Goal: Task Accomplishment & Management: Manage account settings

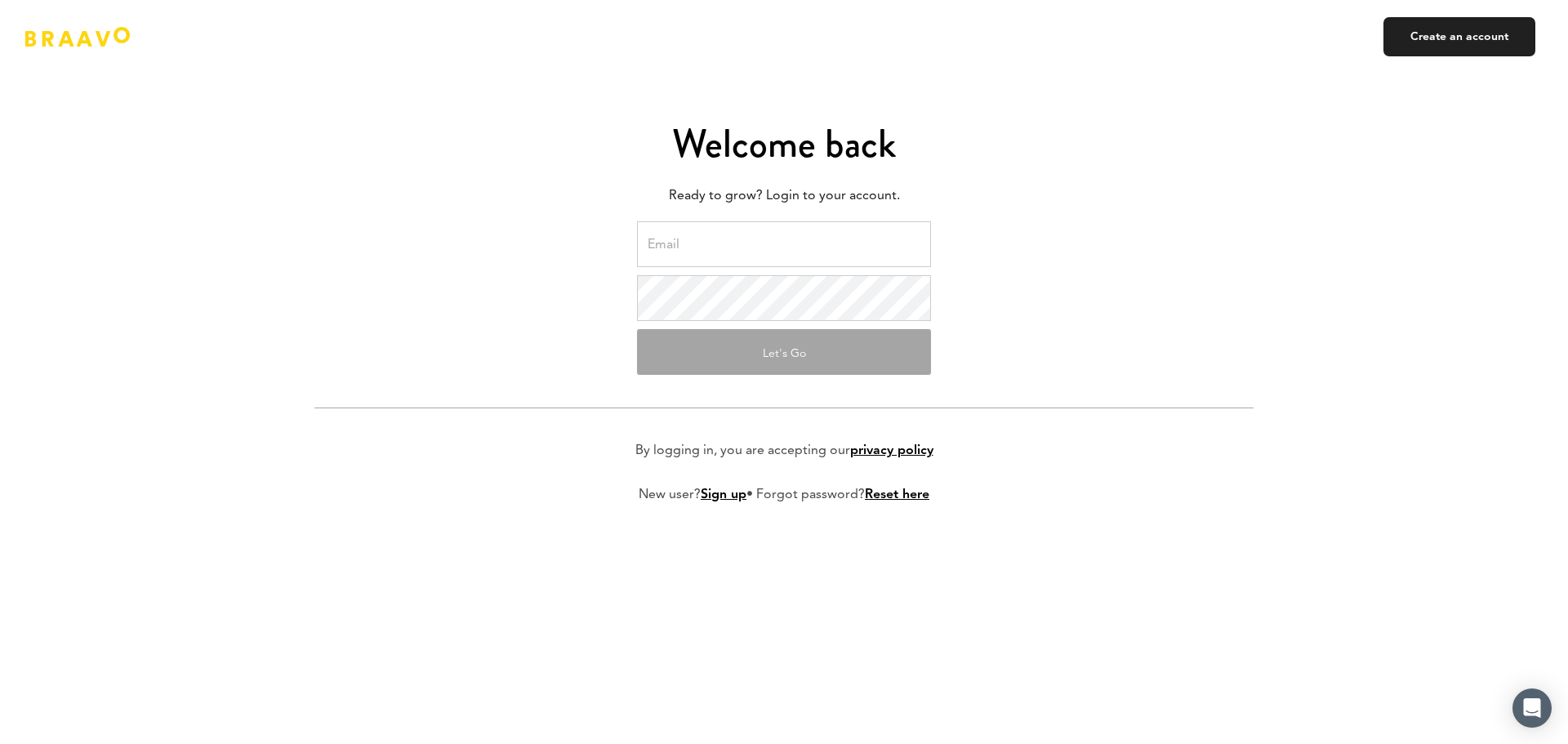
click at [797, 235] on input "email" at bounding box center [784, 244] width 294 height 46
type input "colin@lisanfinance.us"
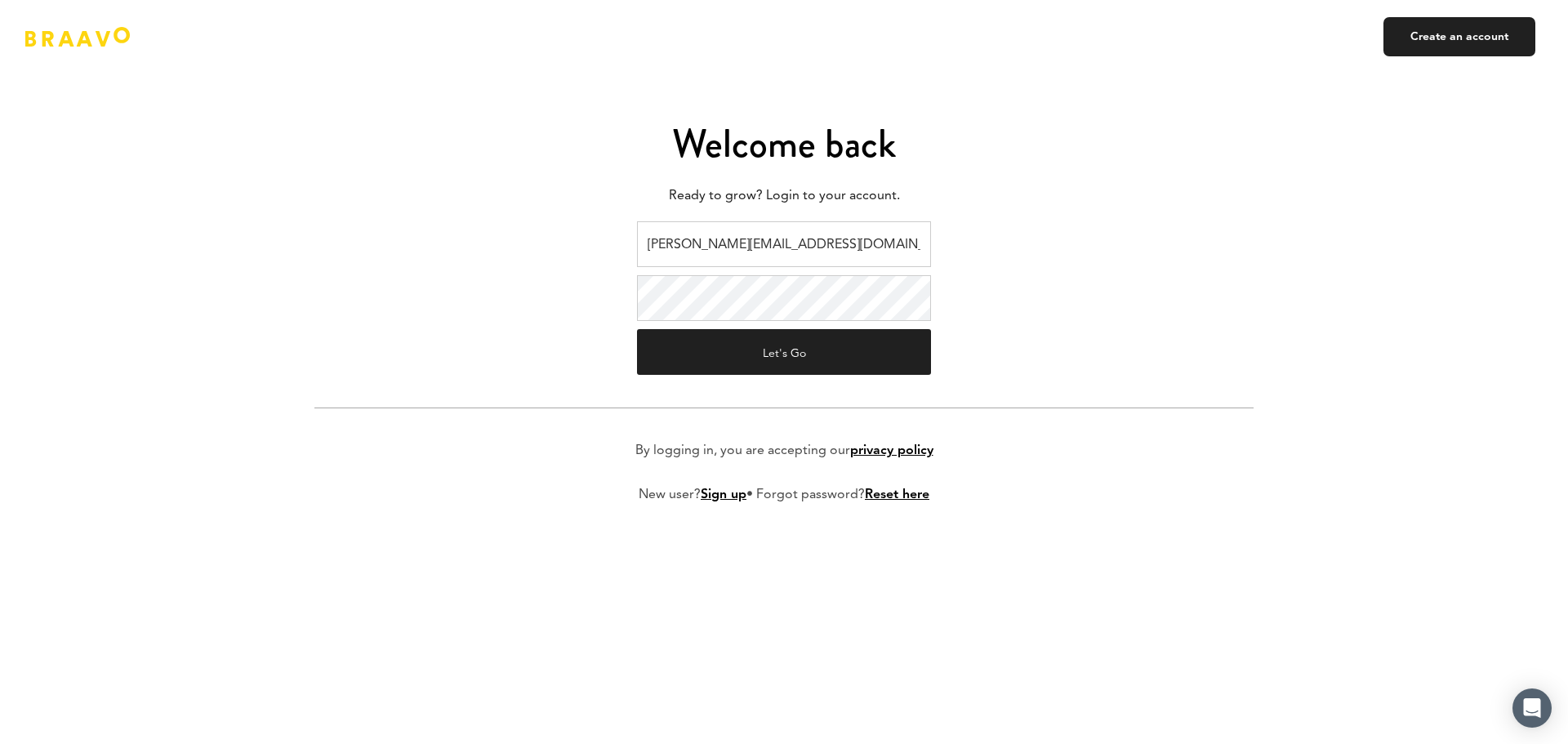
click at [779, 392] on form "colin@lisanfinance.us Let's Go By logging in, you are accepting our privacy pol…" at bounding box center [784, 375] width 939 height 308
click at [788, 363] on button "Let's Go" at bounding box center [784, 352] width 294 height 46
click at [860, 355] on button "Let's Go" at bounding box center [784, 352] width 294 height 46
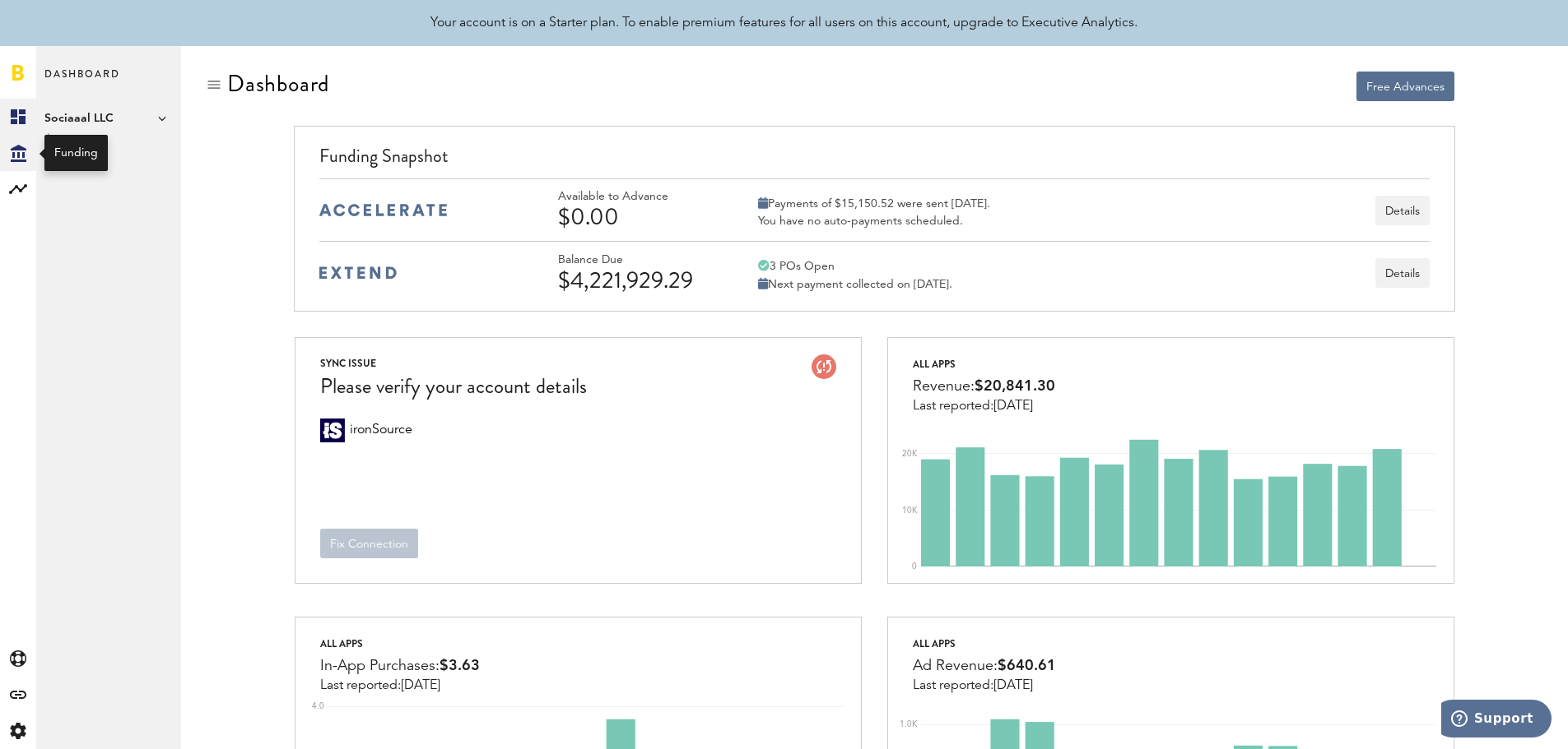
click at [15, 157] on icon "Created with Sketch." at bounding box center [18, 153] width 16 height 17
click at [1408, 267] on button "Details" at bounding box center [1401, 273] width 54 height 29
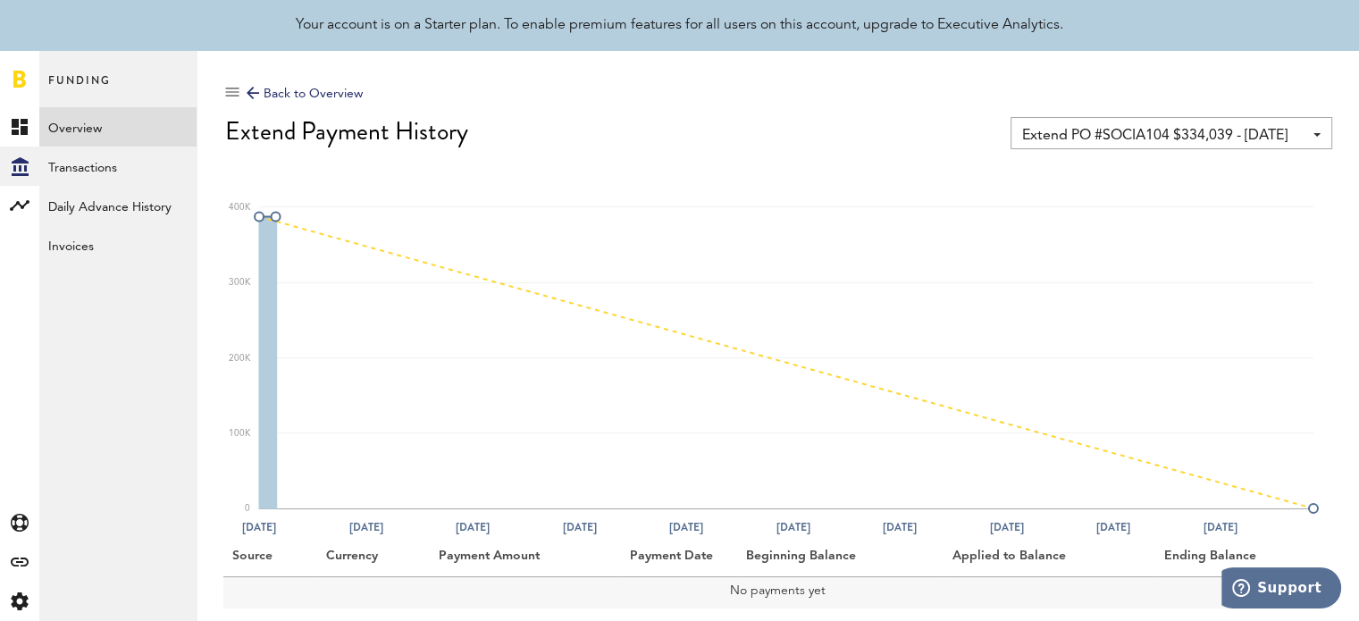
click at [1051, 136] on span "Extend PO #SOCIA104 $334,039 - [DATE]" at bounding box center [1162, 136] width 281 height 30
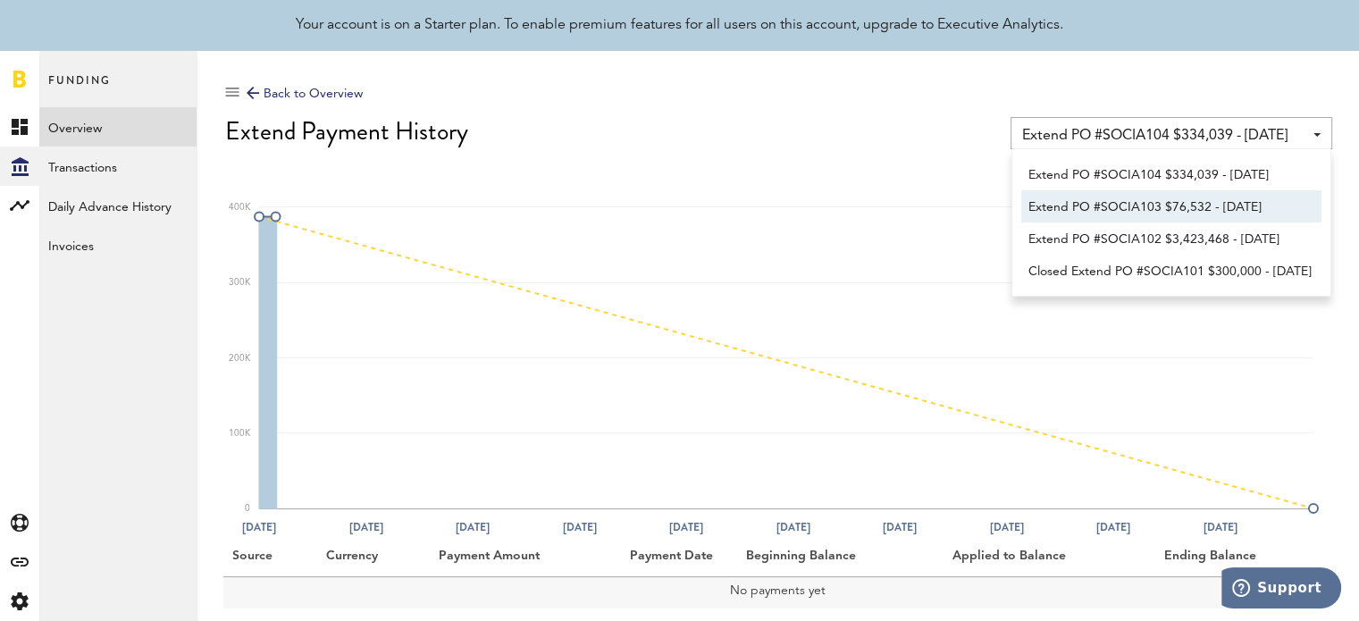
click at [1146, 208] on span "Extend PO #SOCIA103 $76,532 - [DATE]" at bounding box center [1172, 207] width 286 height 30
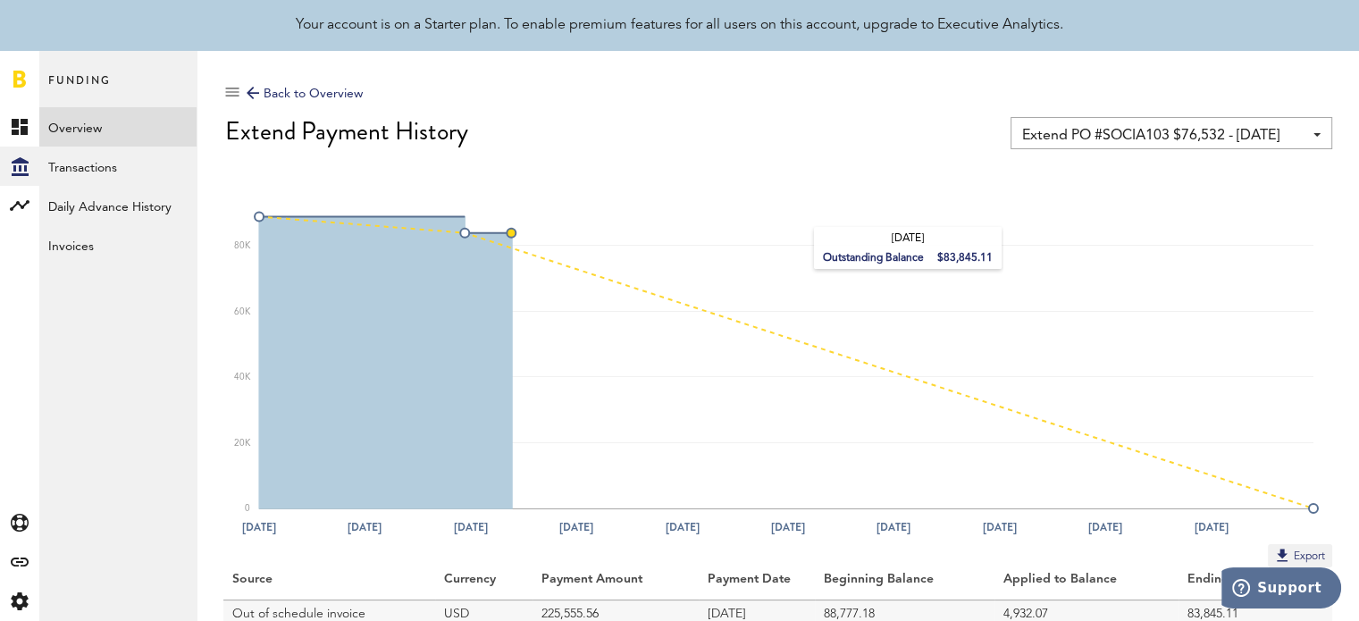
scroll to position [72, 0]
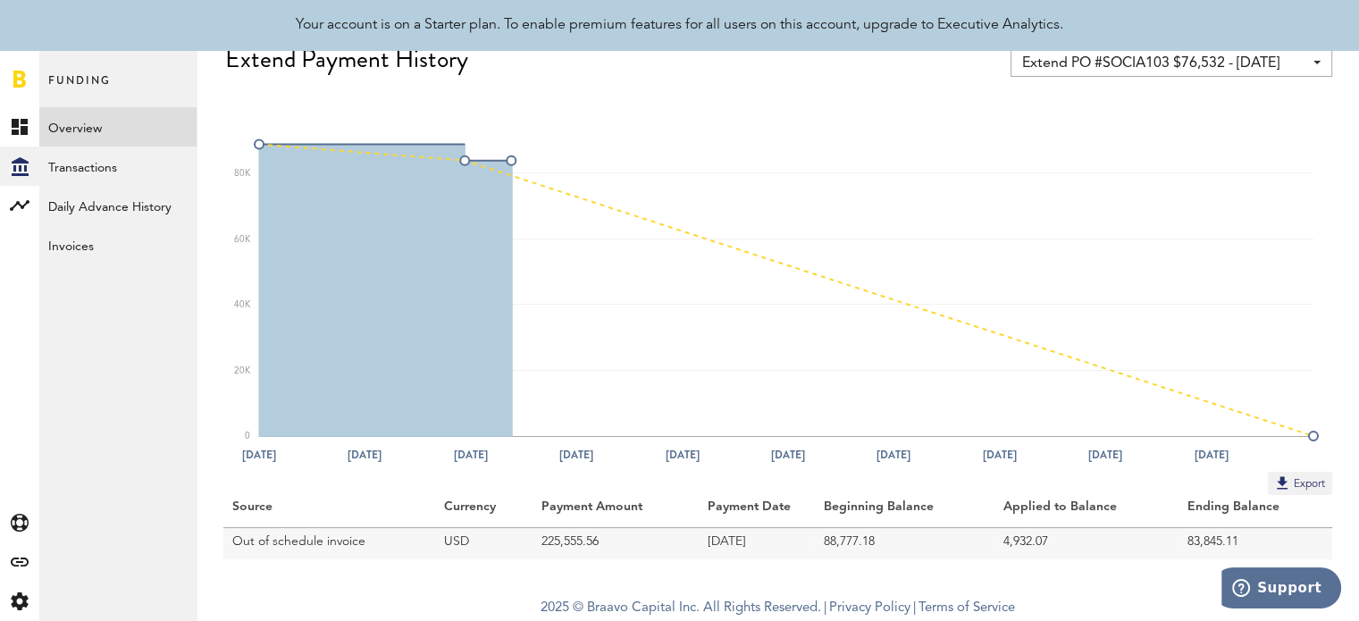
click at [1215, 68] on span "Extend PO #SOCIA103 $76,532 - [DATE]" at bounding box center [1162, 63] width 281 height 30
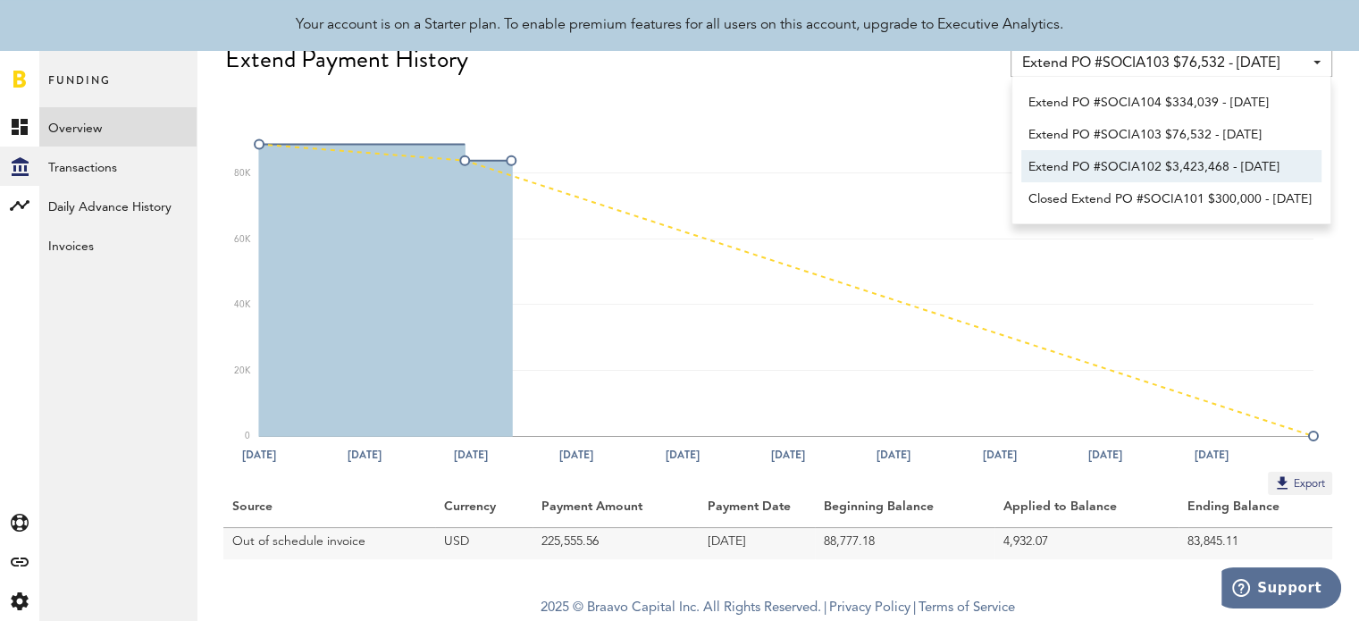
click at [1180, 167] on span "Extend PO #SOCIA102 $3,423,468 - [DATE]" at bounding box center [1172, 167] width 286 height 30
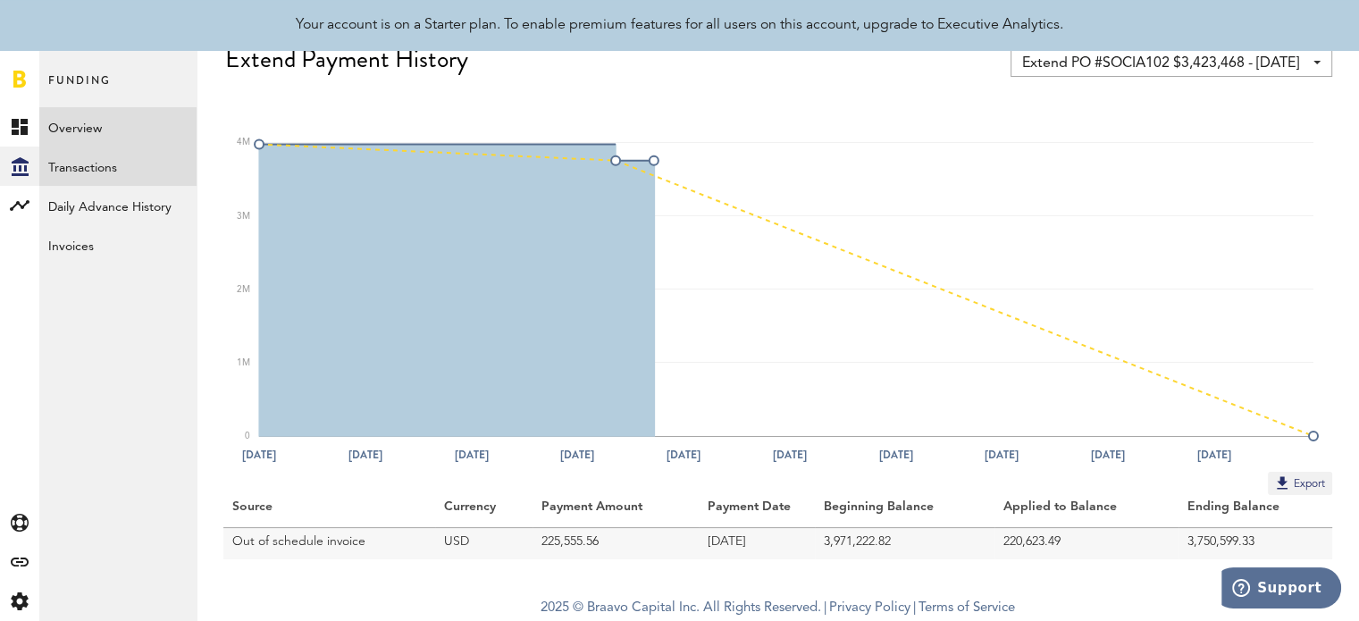
click at [94, 164] on link "Transactions" at bounding box center [117, 166] width 157 height 39
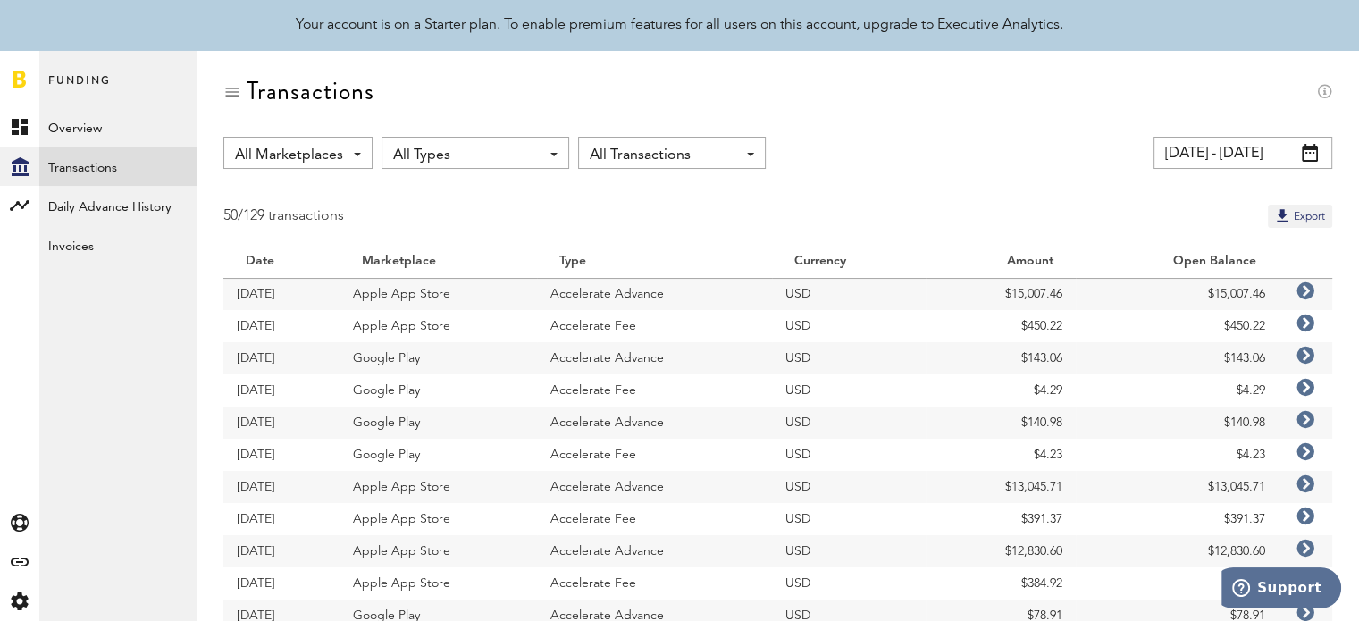
click at [1309, 154] on span at bounding box center [1310, 153] width 16 height 18
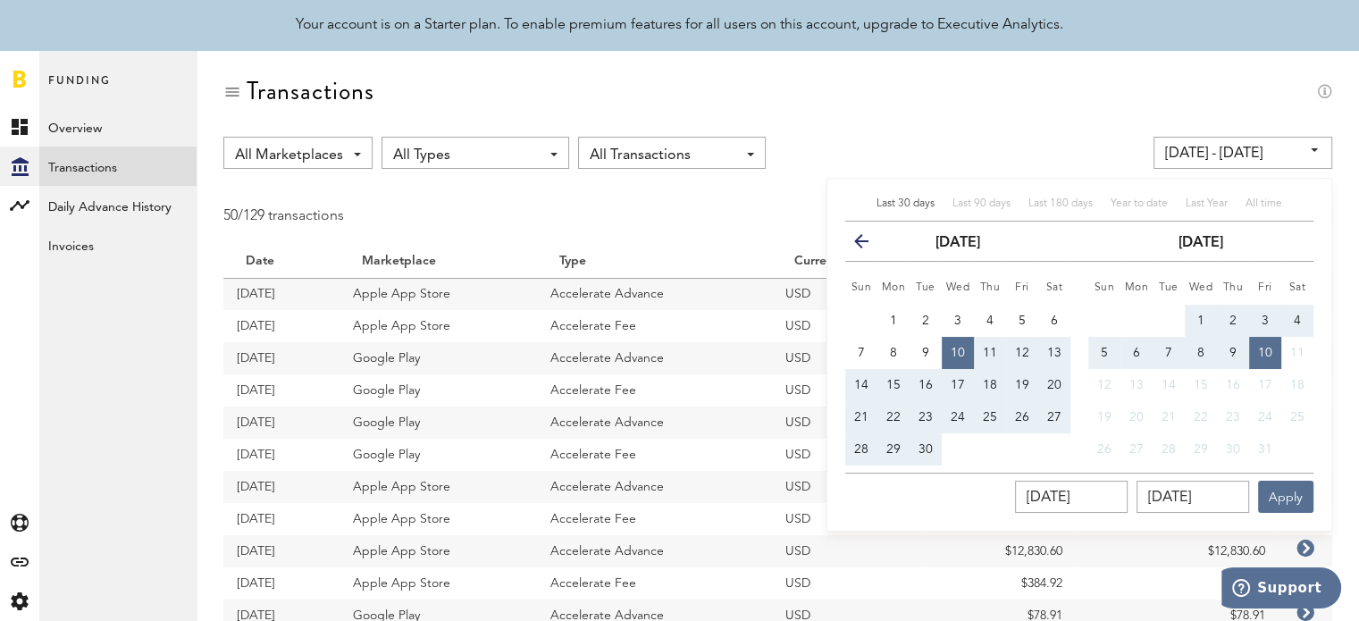
click at [869, 245] on icon "button" at bounding box center [869, 245] width 0 height 0
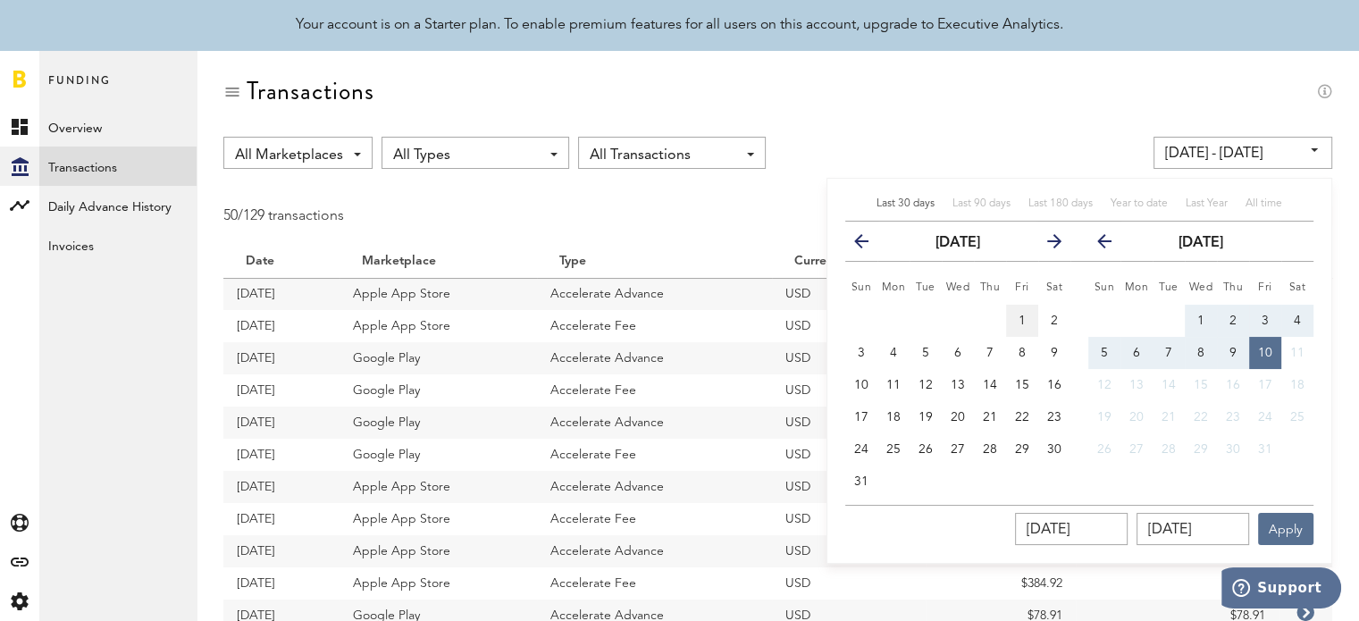
click at [1027, 317] on button "1" at bounding box center [1022, 321] width 32 height 32
type input "[DATE] - [DATE]"
type input "[DATE]"
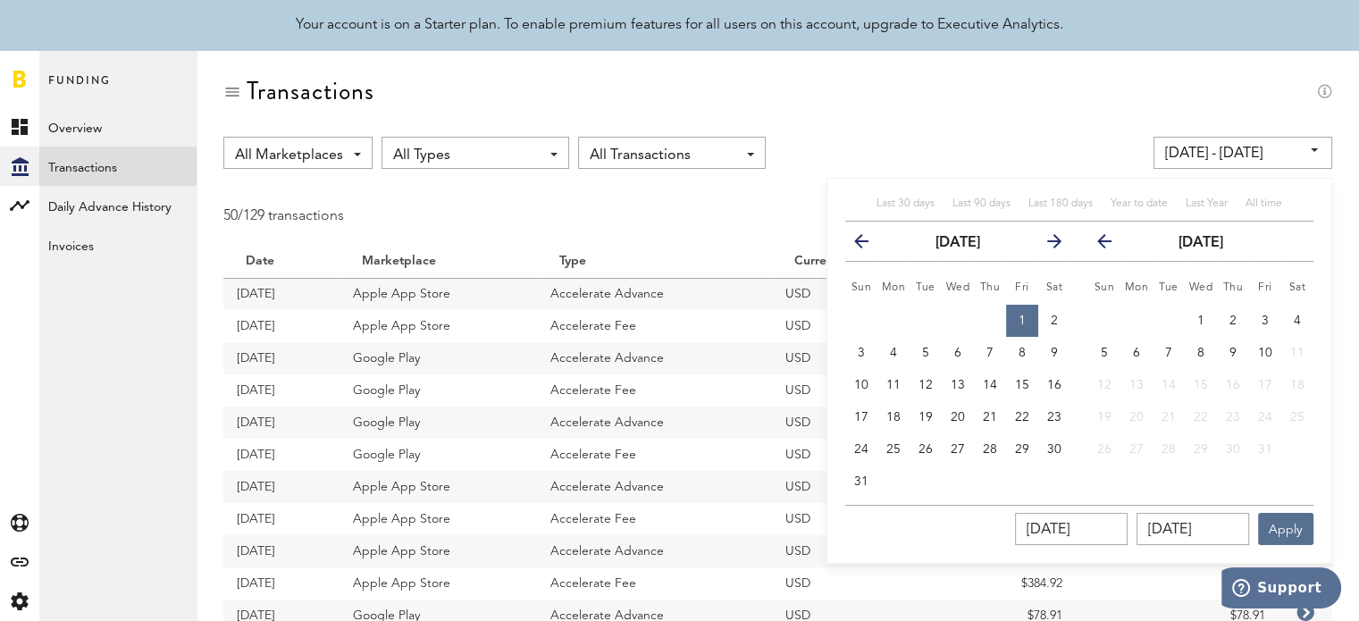
click at [1047, 245] on icon "button" at bounding box center [1047, 245] width 0 height 0
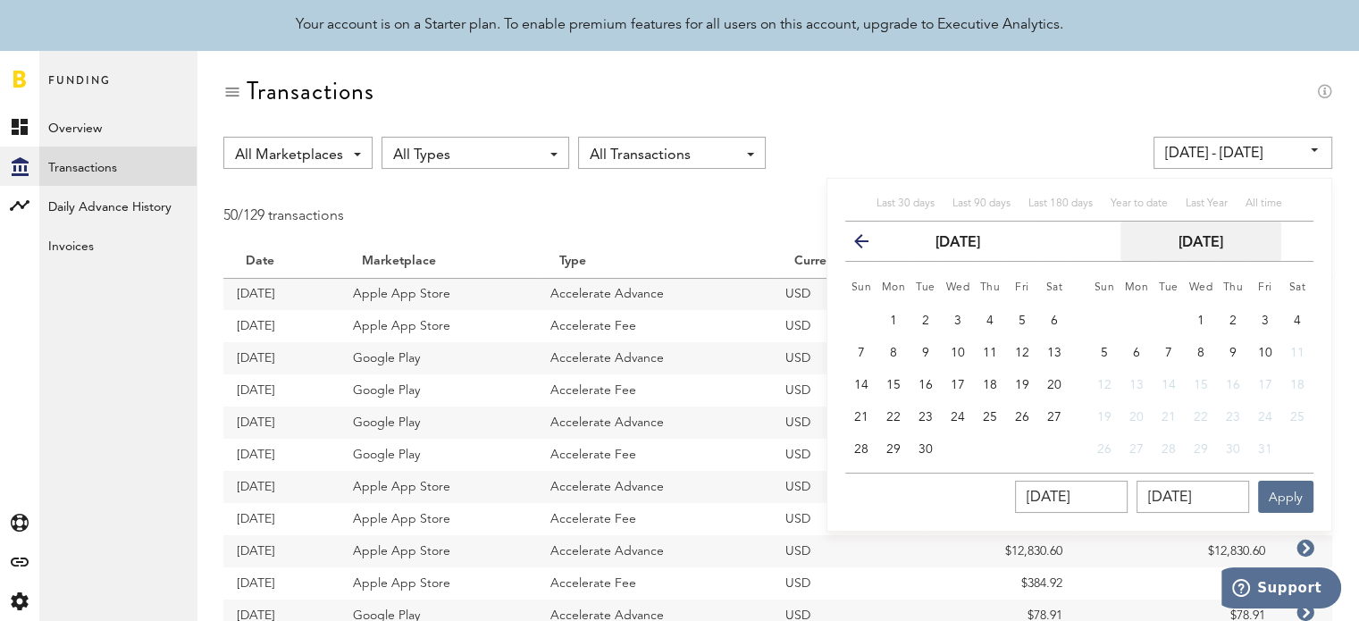
click at [1184, 224] on button "[DATE]" at bounding box center [1201, 241] width 161 height 39
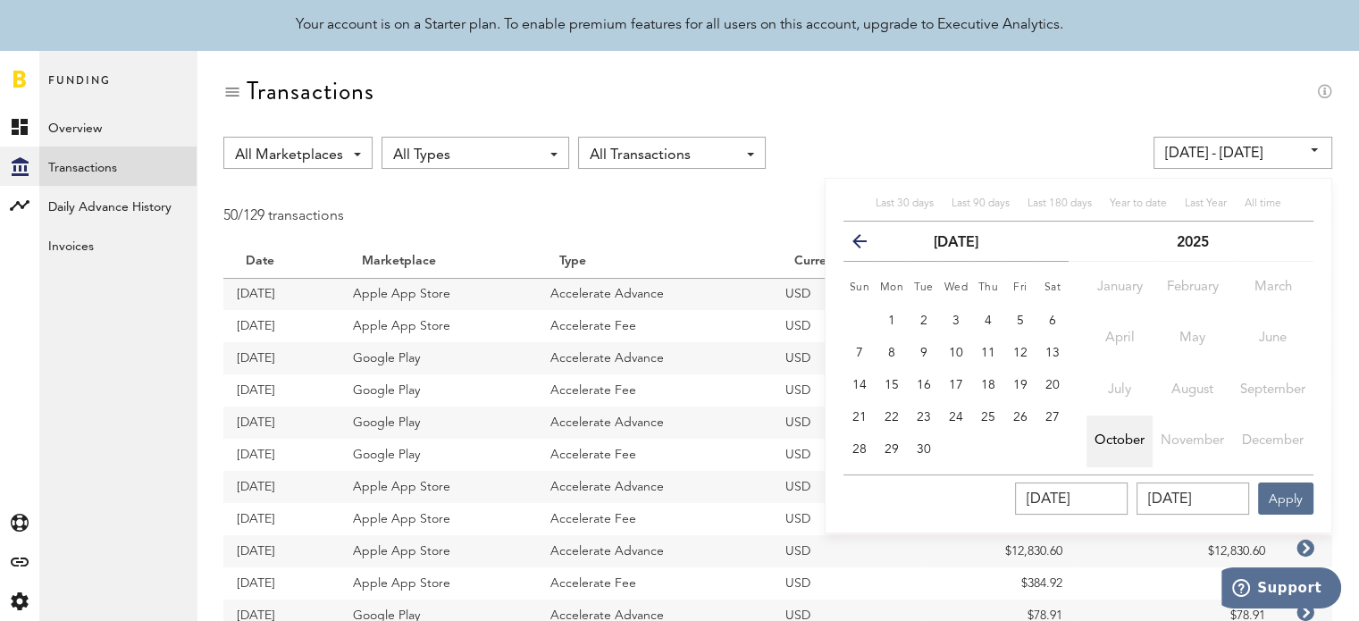
click at [1145, 440] on button "October" at bounding box center [1120, 441] width 66 height 51
click at [1252, 348] on button "10" at bounding box center [1265, 353] width 32 height 32
type input "[DATE] - [DATE]"
type input "[DATE]"
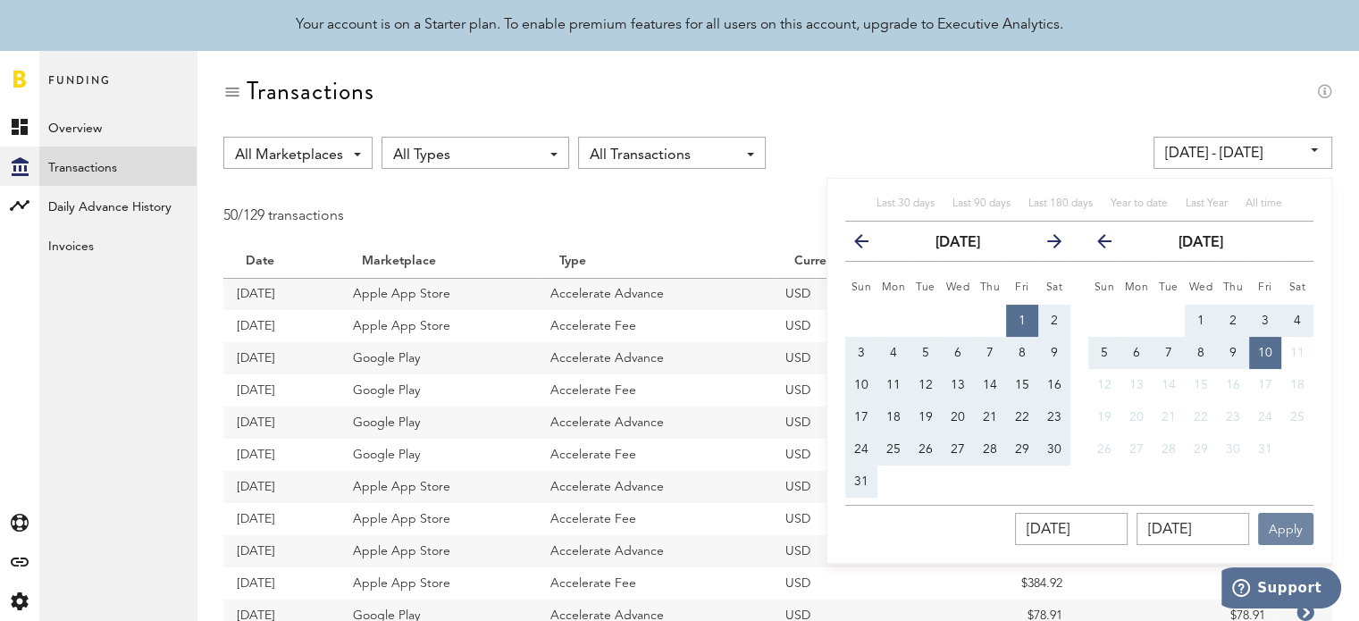
click at [1295, 535] on button "Apply" at bounding box center [1285, 529] width 55 height 32
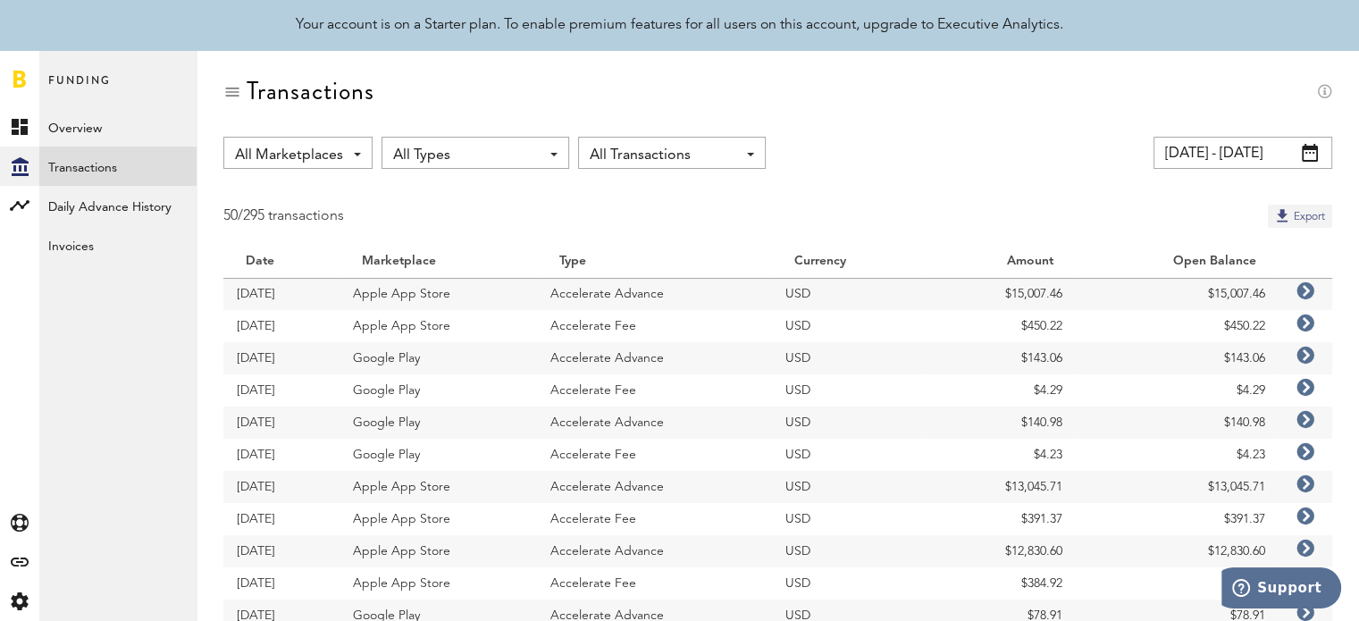
click at [1301, 207] on button "Export" at bounding box center [1300, 216] width 64 height 23
click at [1291, 223] on button "Export" at bounding box center [1300, 216] width 64 height 23
